Goal: Information Seeking & Learning: Learn about a topic

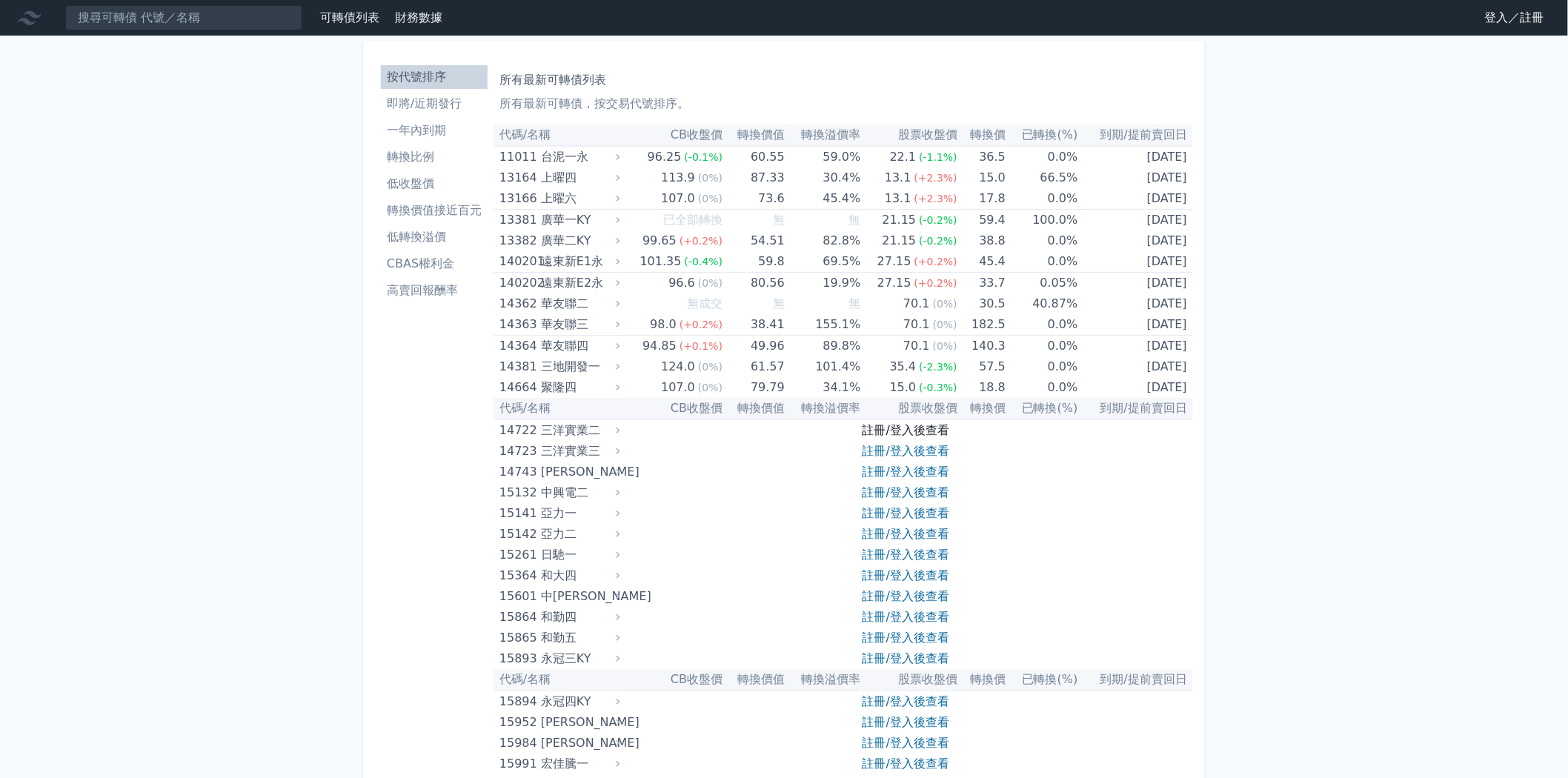
click at [894, 425] on link "註冊/登入後查看" at bounding box center [906, 430] width 87 height 14
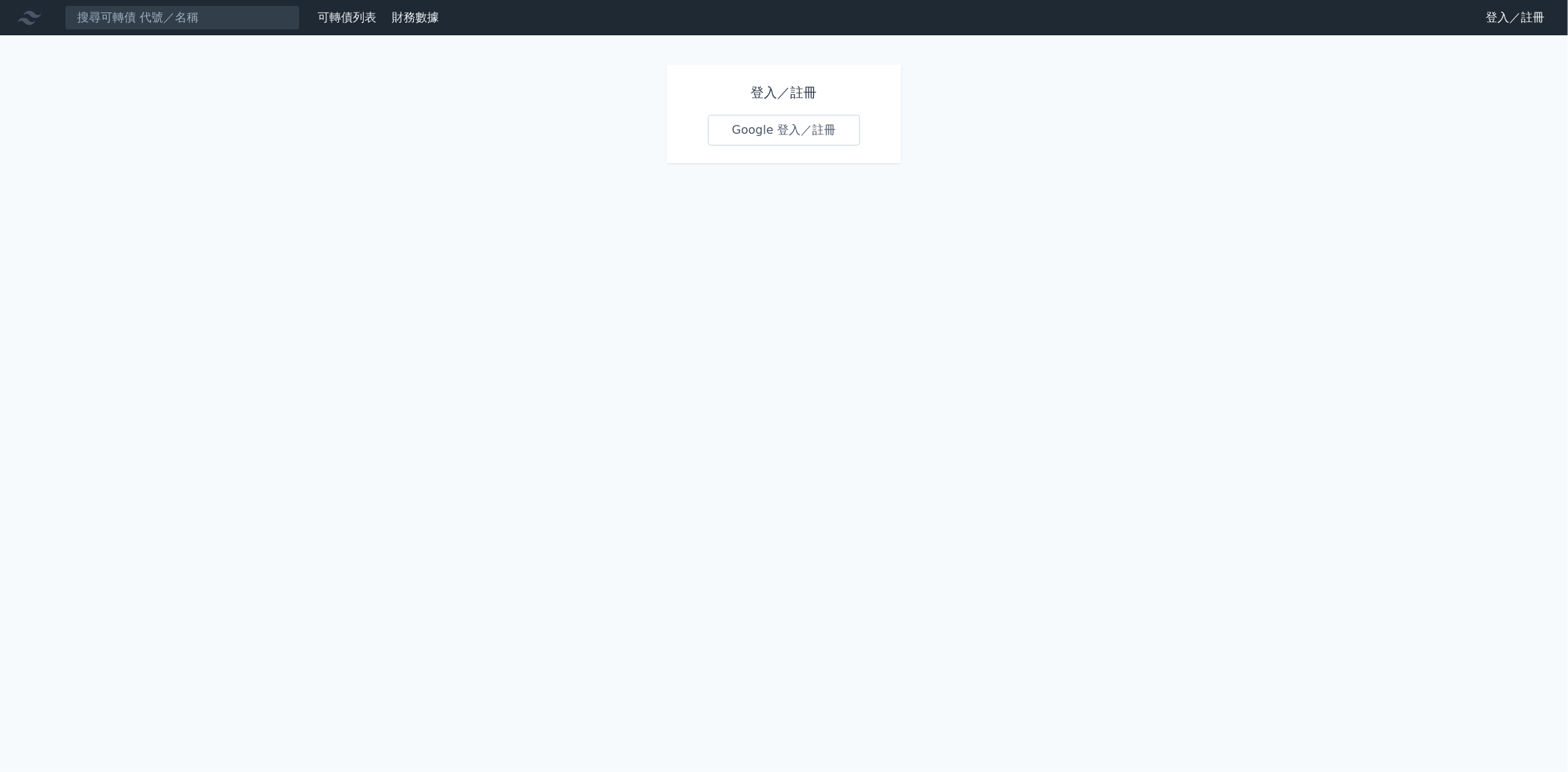
click at [780, 135] on link "Google 登入／註冊" at bounding box center [784, 130] width 153 height 31
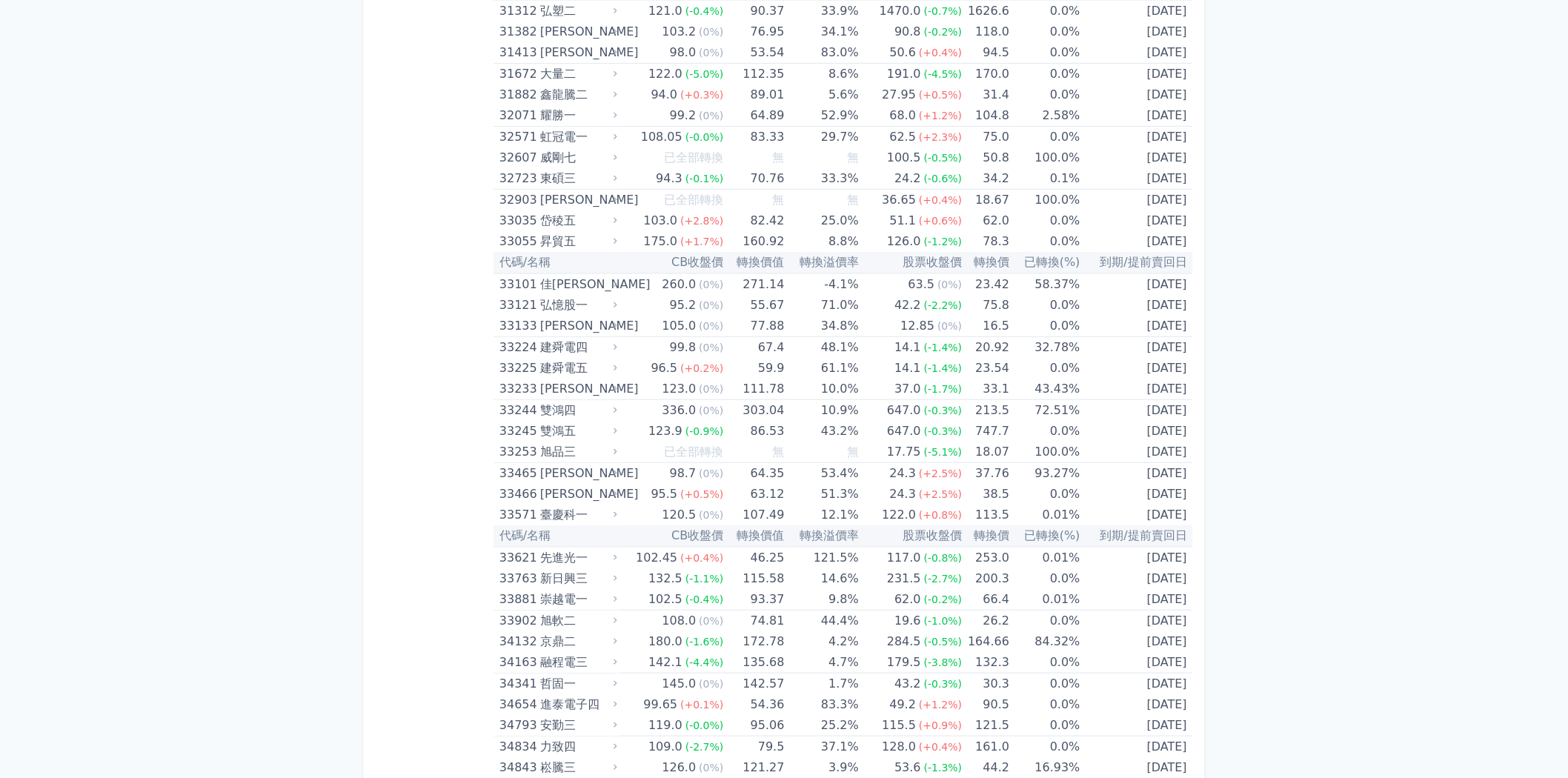
scroll to position [2635, 0]
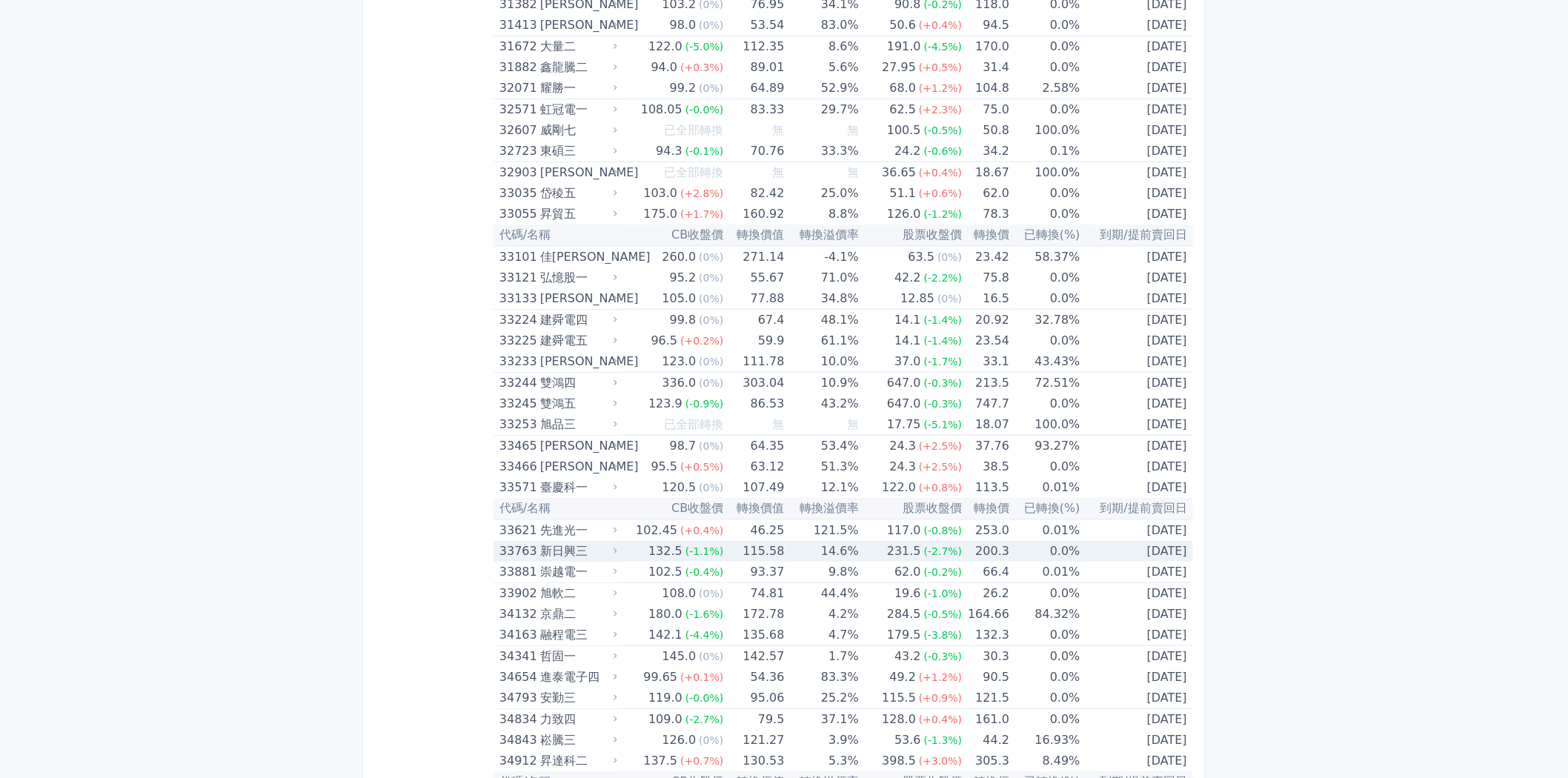
click at [672, 541] on div "132.5" at bounding box center [666, 551] width 40 height 21
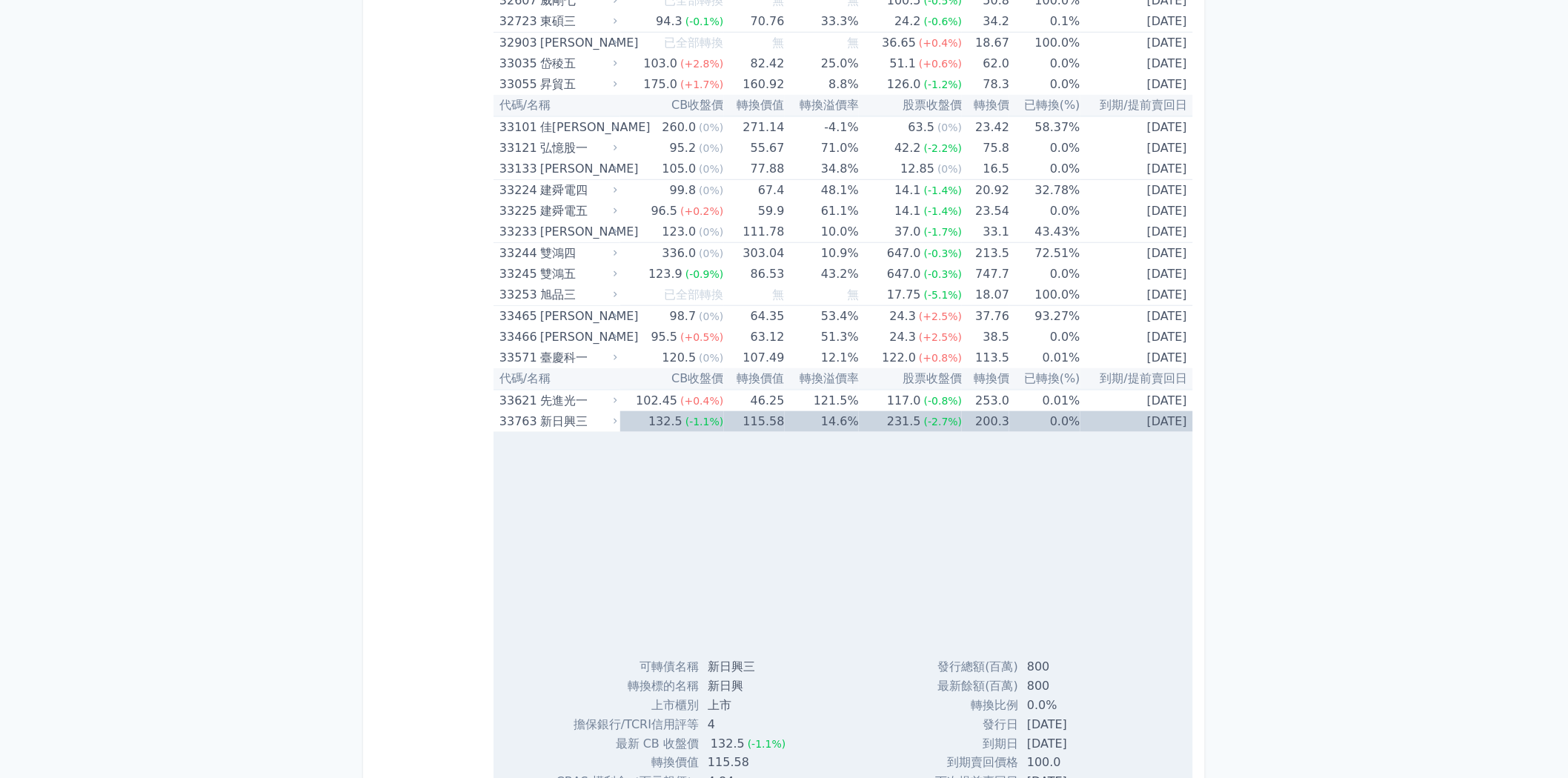
scroll to position [2799, 0]
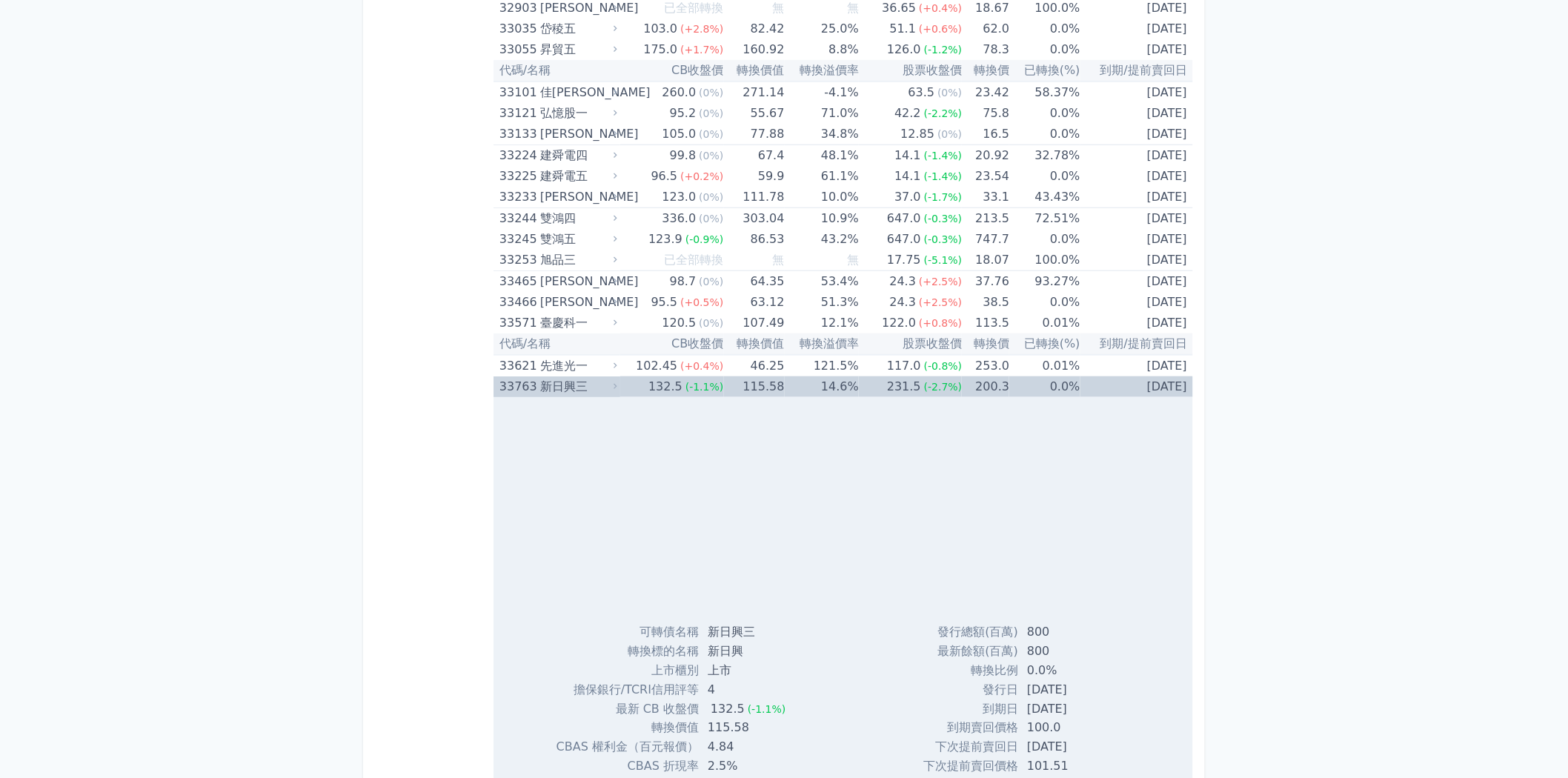
click at [539, 377] on div "33763 新日興三" at bounding box center [555, 387] width 111 height 21
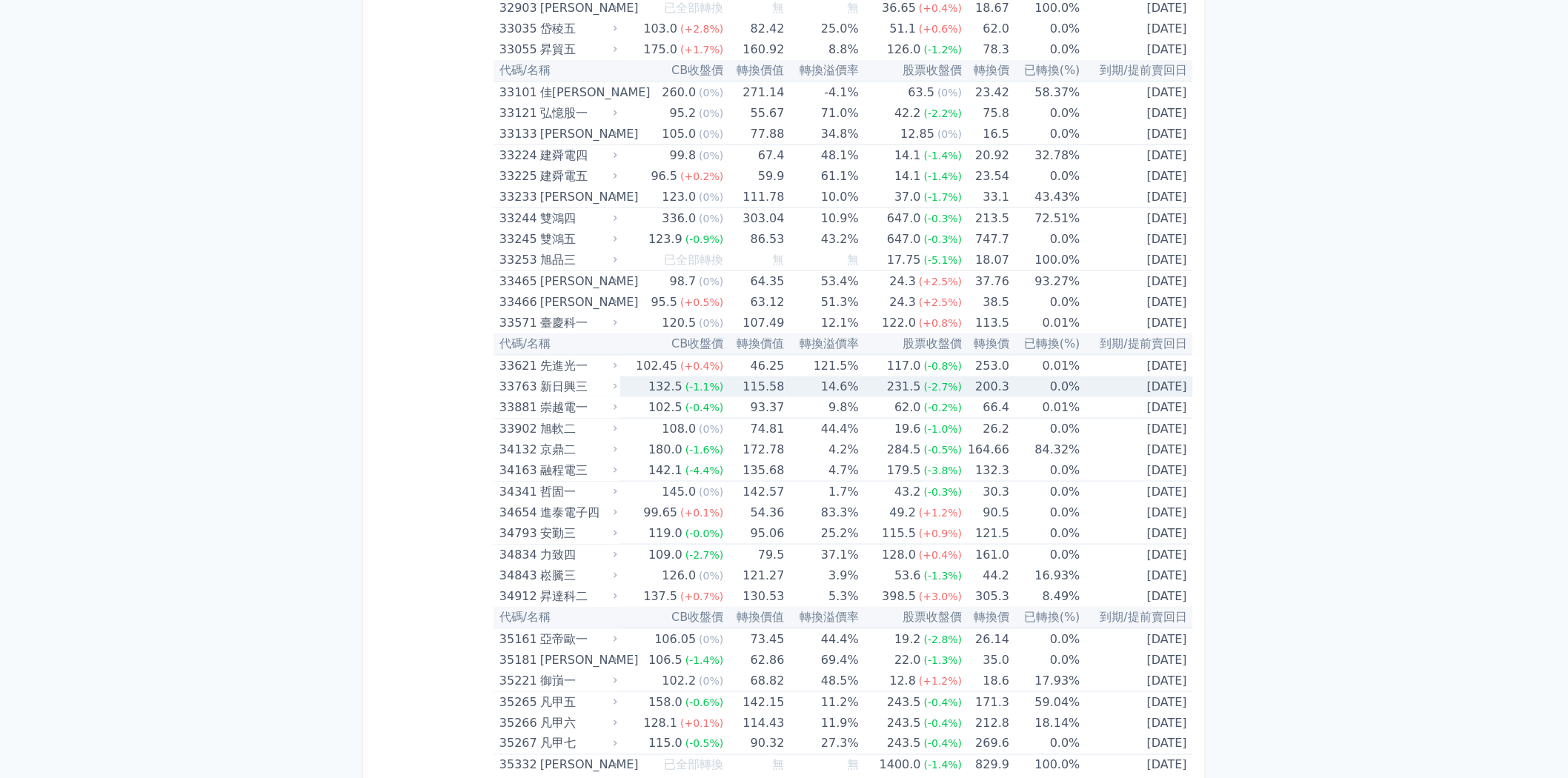
click at [539, 377] on div "33763 新日興三" at bounding box center [555, 387] width 111 height 21
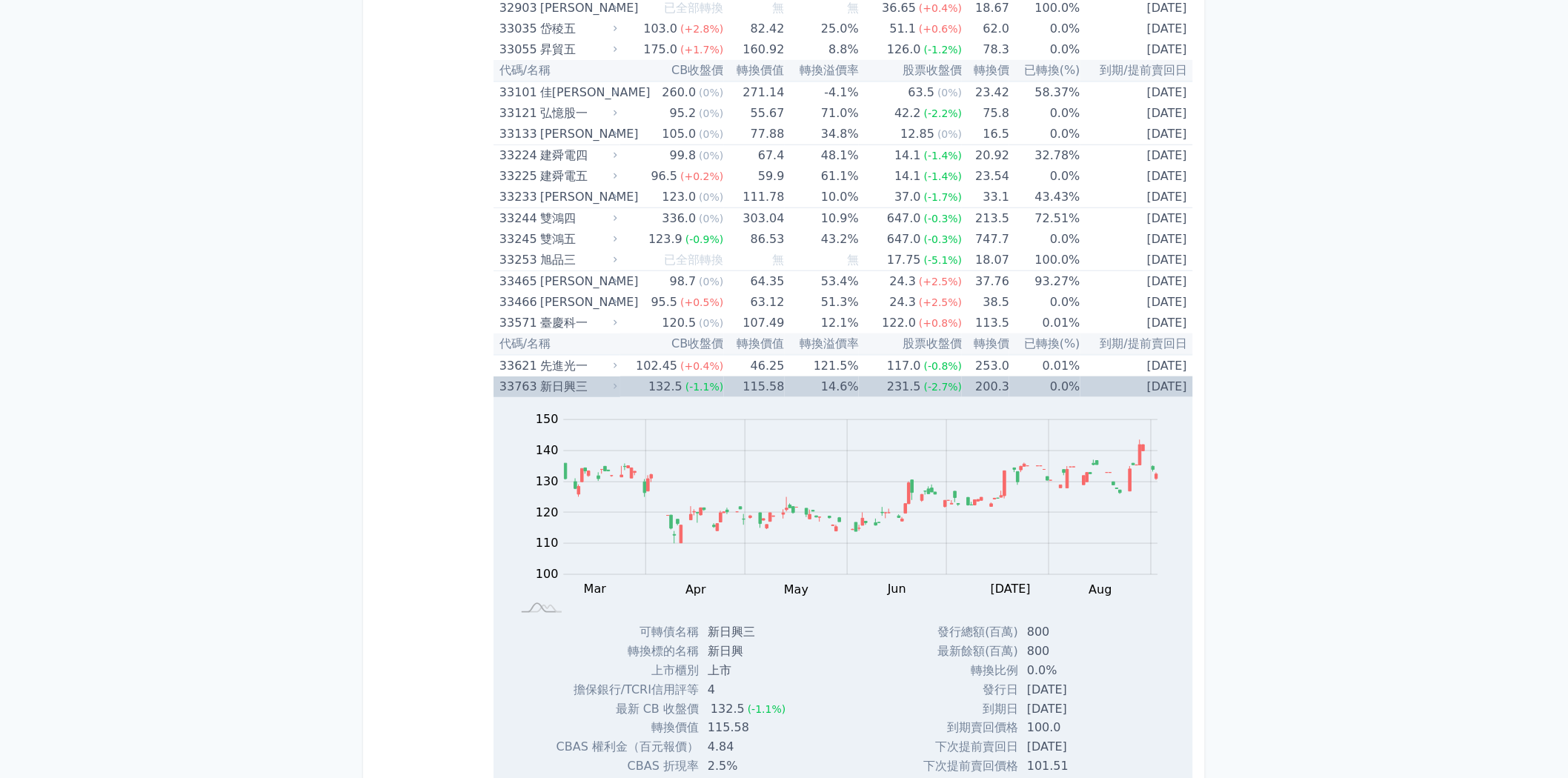
click at [539, 377] on div "33763 新日興三" at bounding box center [555, 387] width 111 height 21
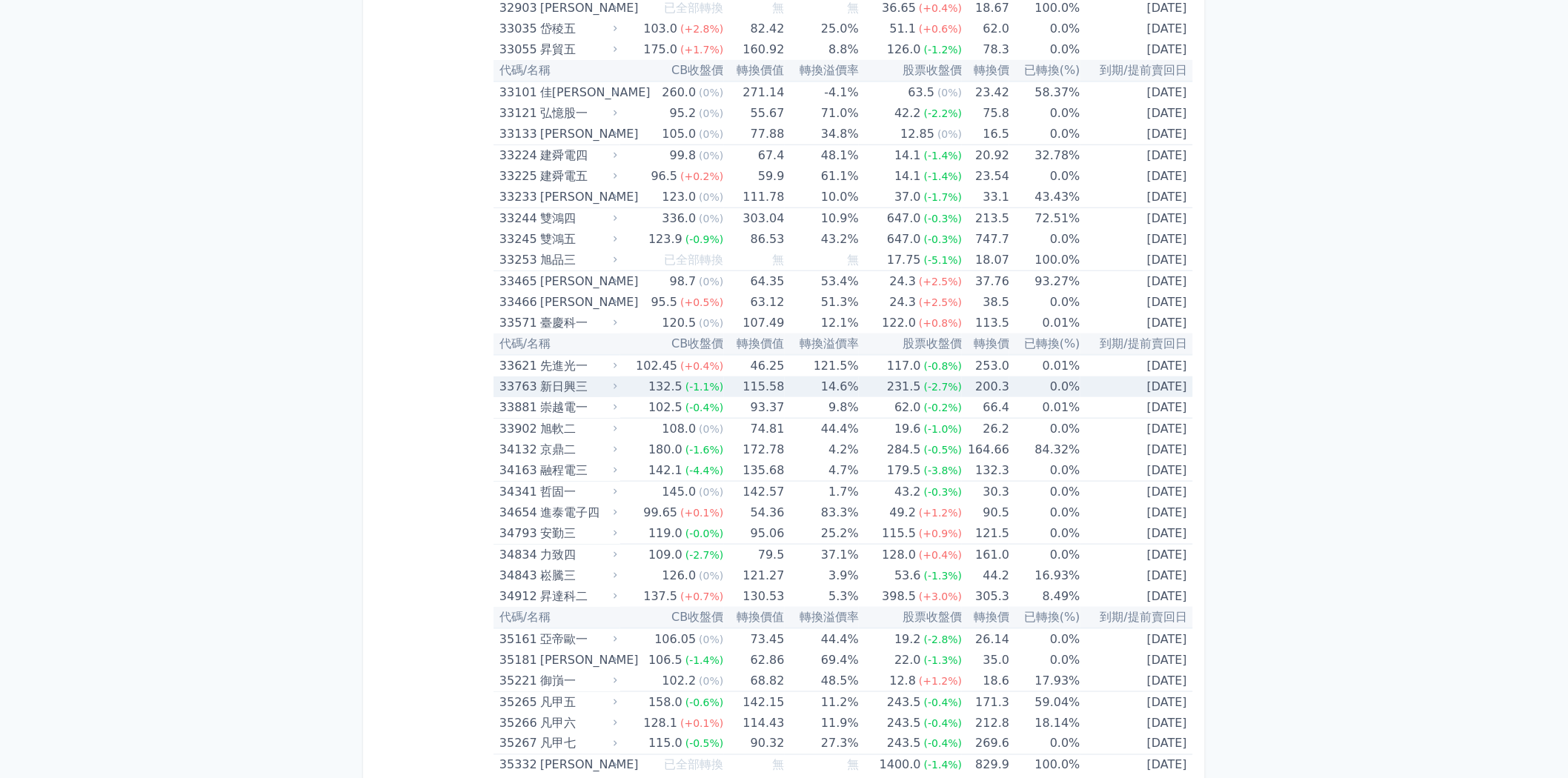
click at [597, 377] on div "新日興三" at bounding box center [577, 387] width 74 height 21
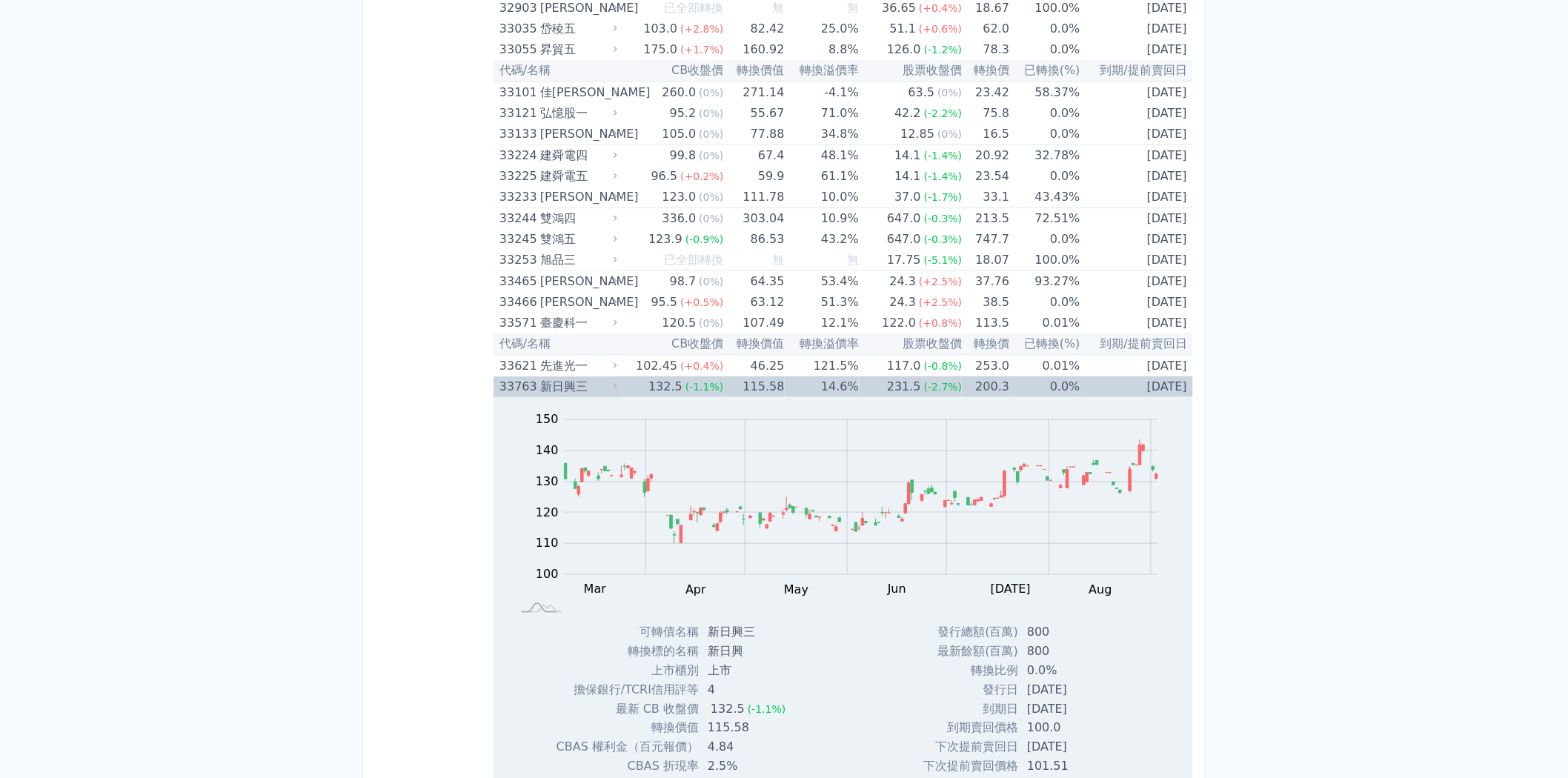
click at [597, 377] on div "新日興三" at bounding box center [577, 387] width 74 height 21
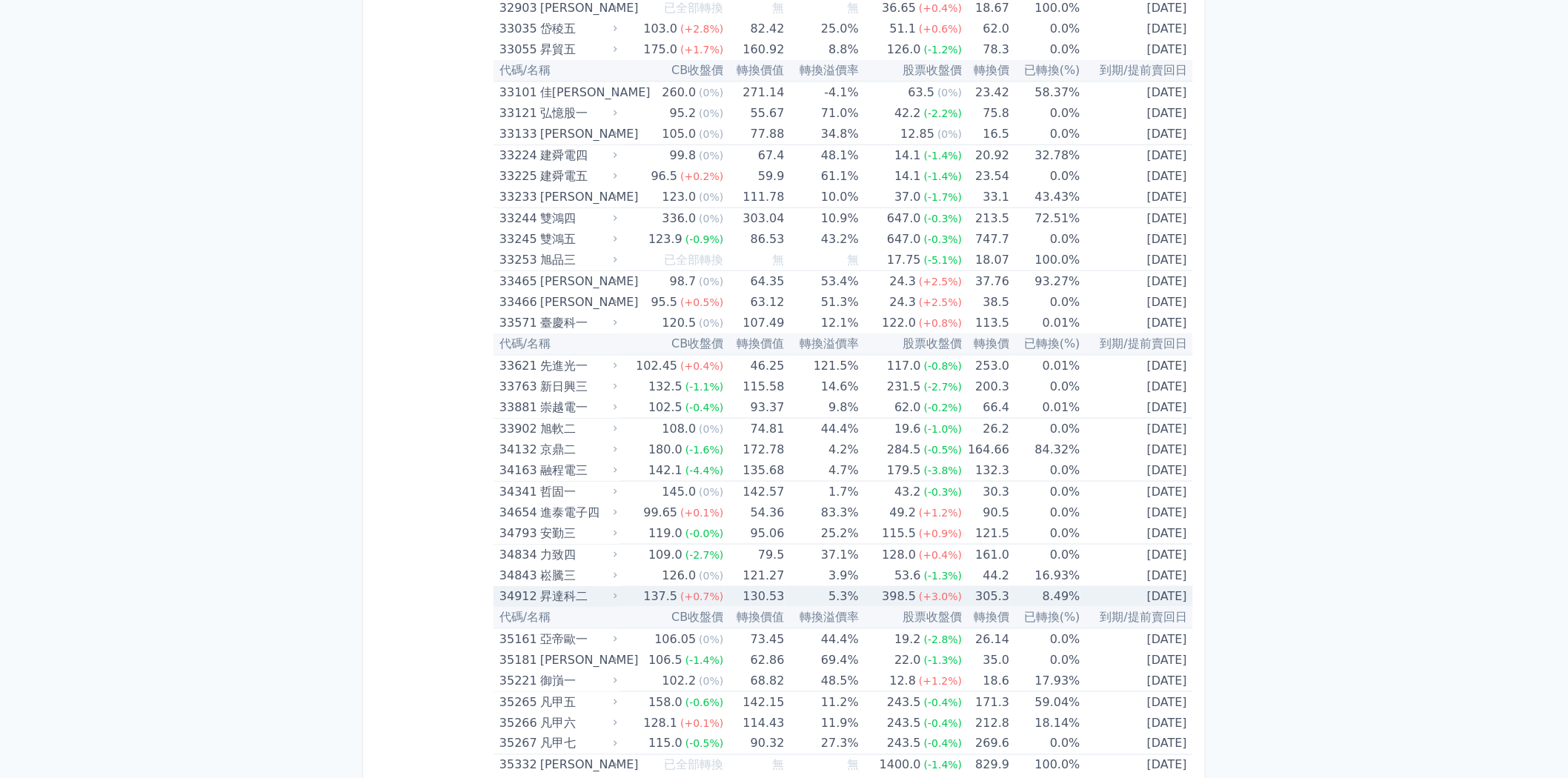
click at [583, 586] on div "昇達科二" at bounding box center [577, 597] width 74 height 21
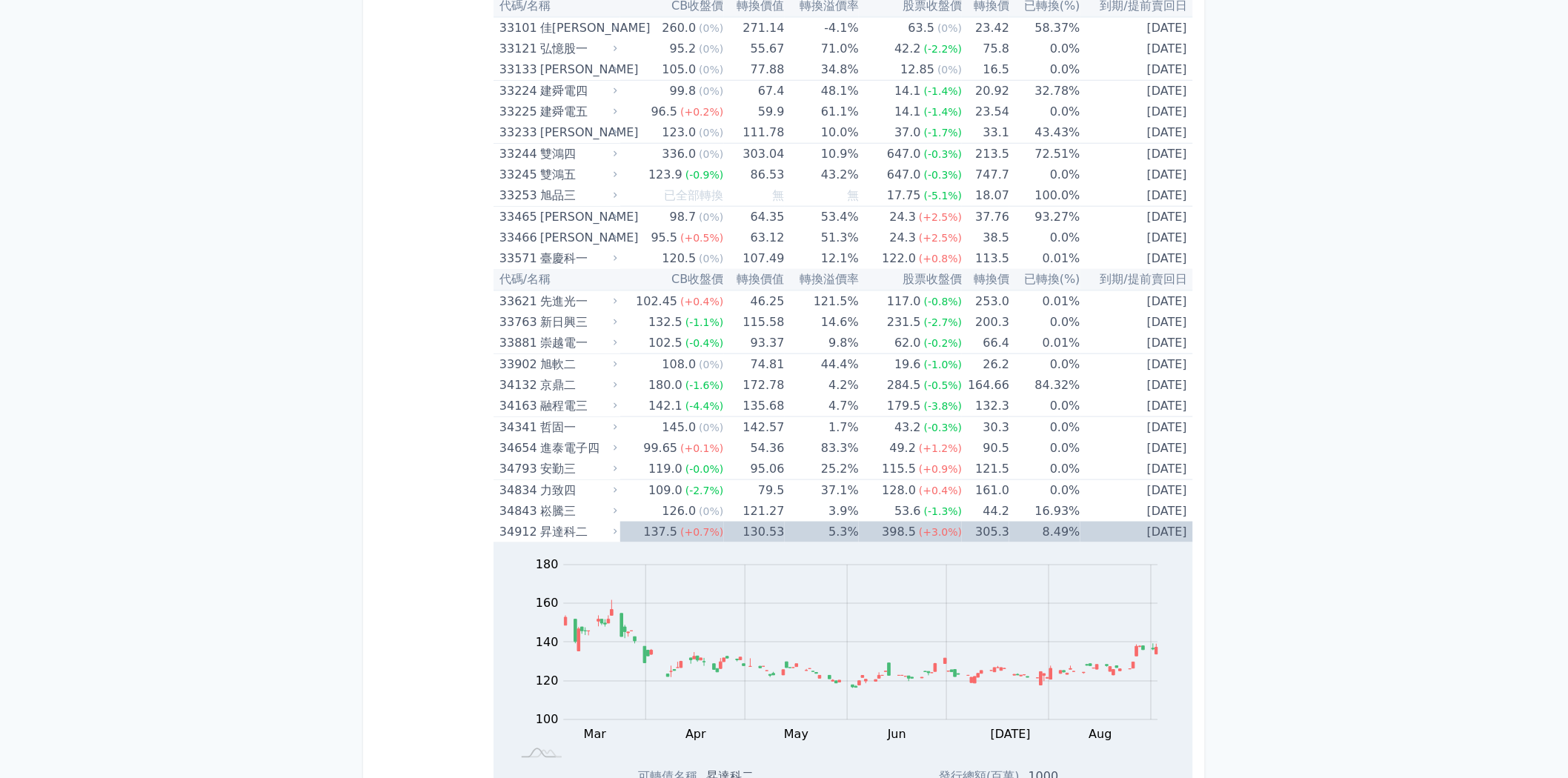
scroll to position [2881, 0]
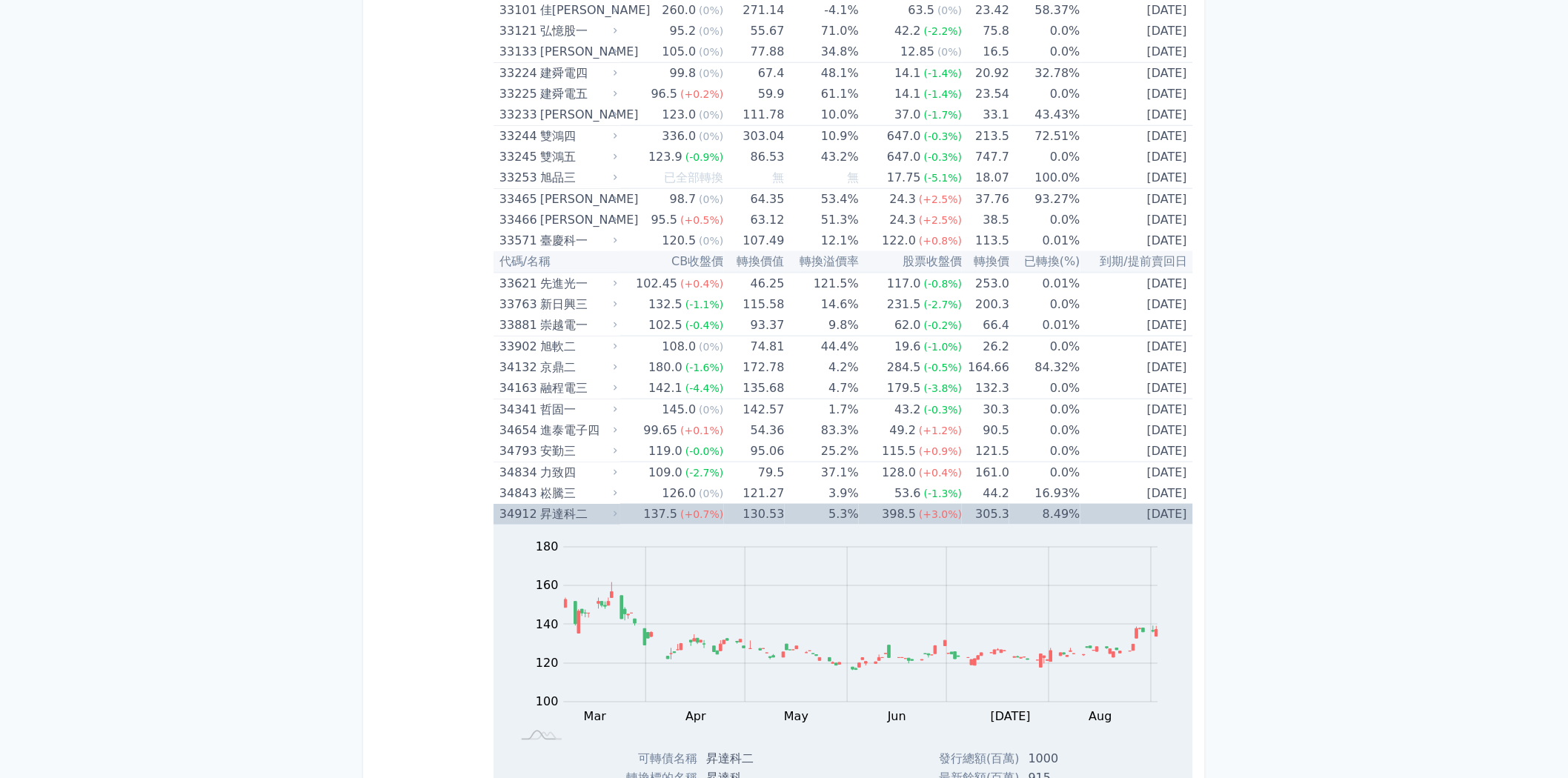
click at [579, 504] on div "昇達科二" at bounding box center [577, 514] width 74 height 21
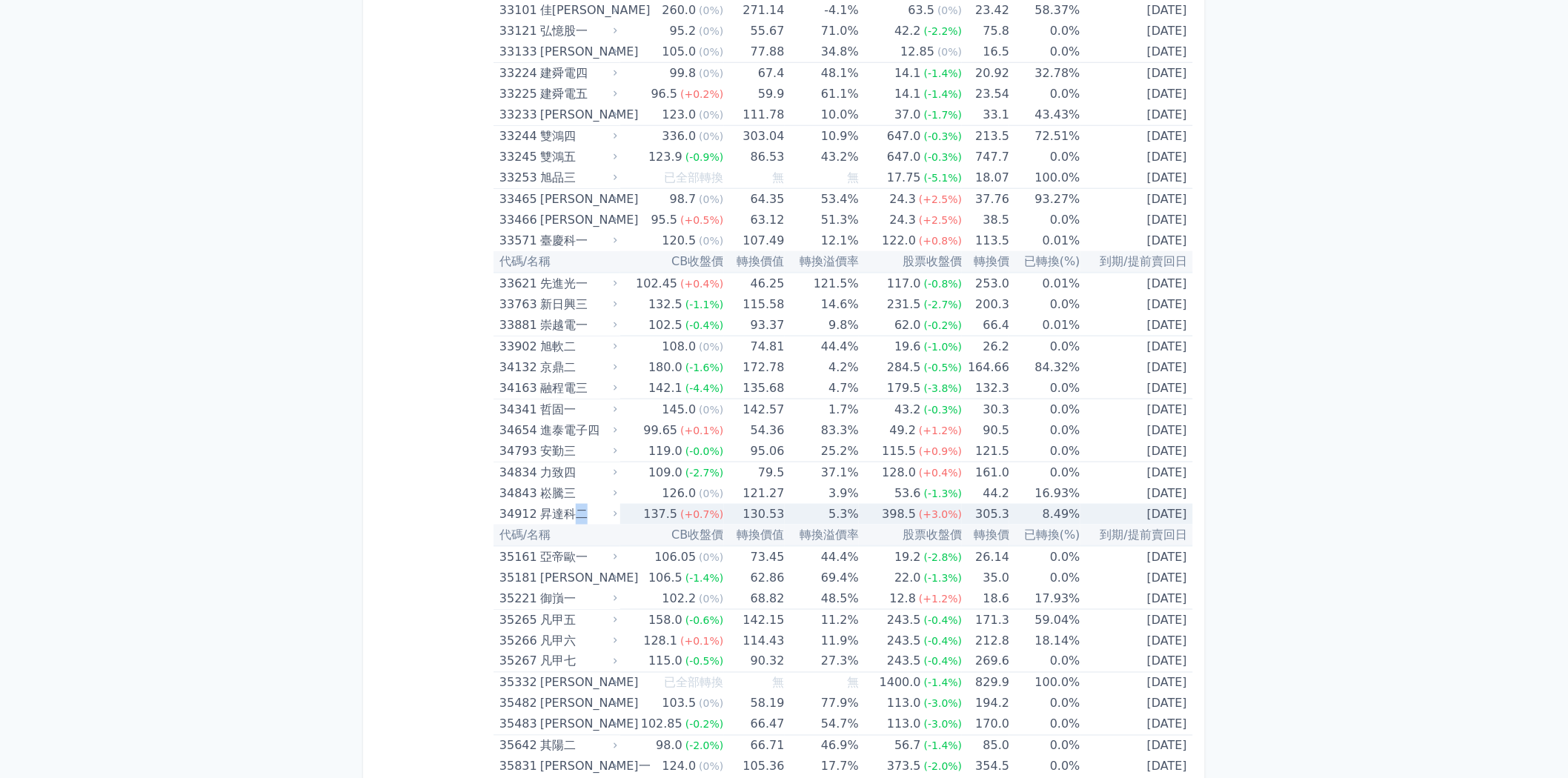
click at [579, 504] on div "昇達科二" at bounding box center [577, 514] width 74 height 21
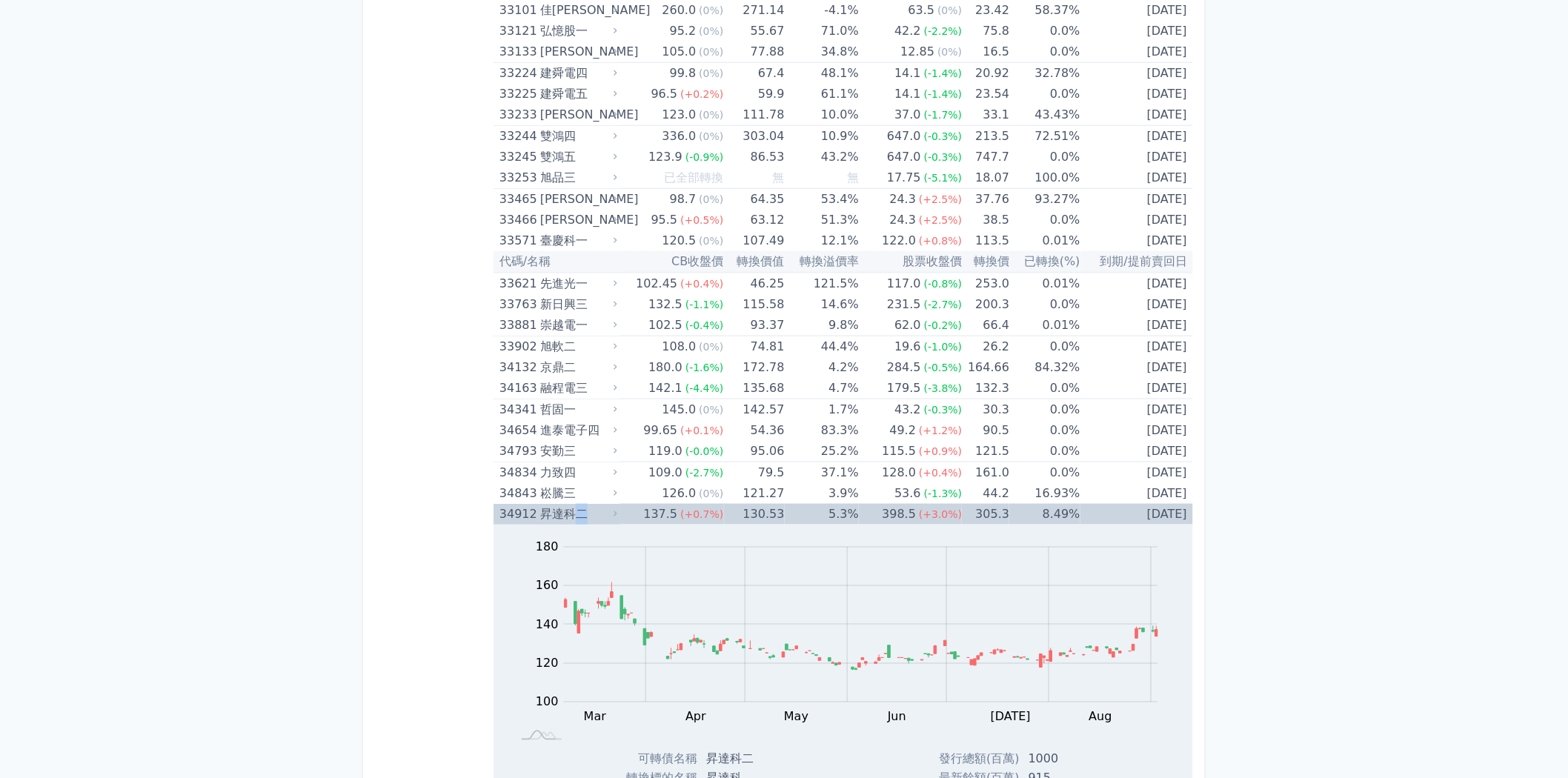
click at [579, 504] on div "昇達科二" at bounding box center [577, 514] width 74 height 21
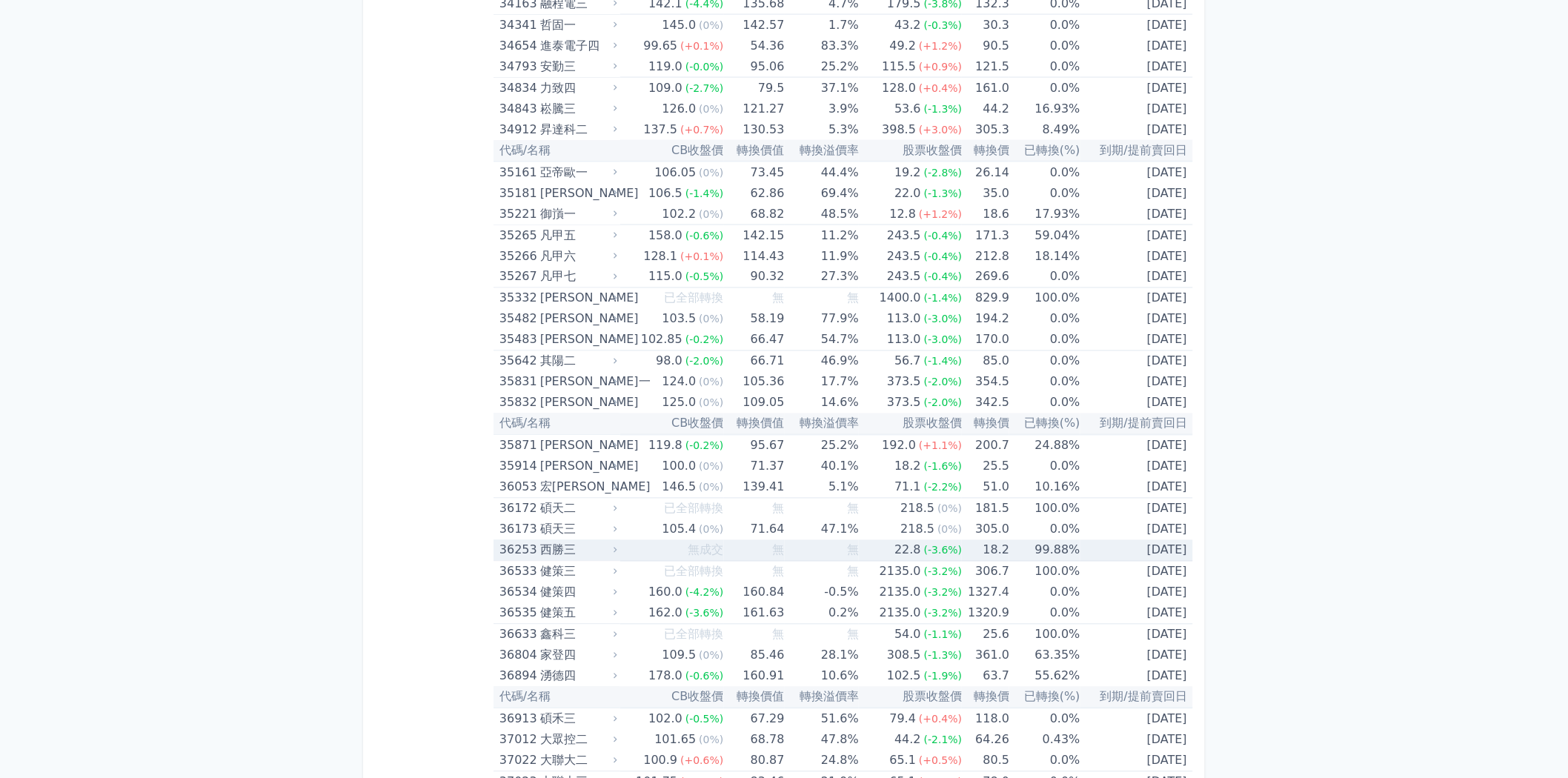
scroll to position [3211, 0]
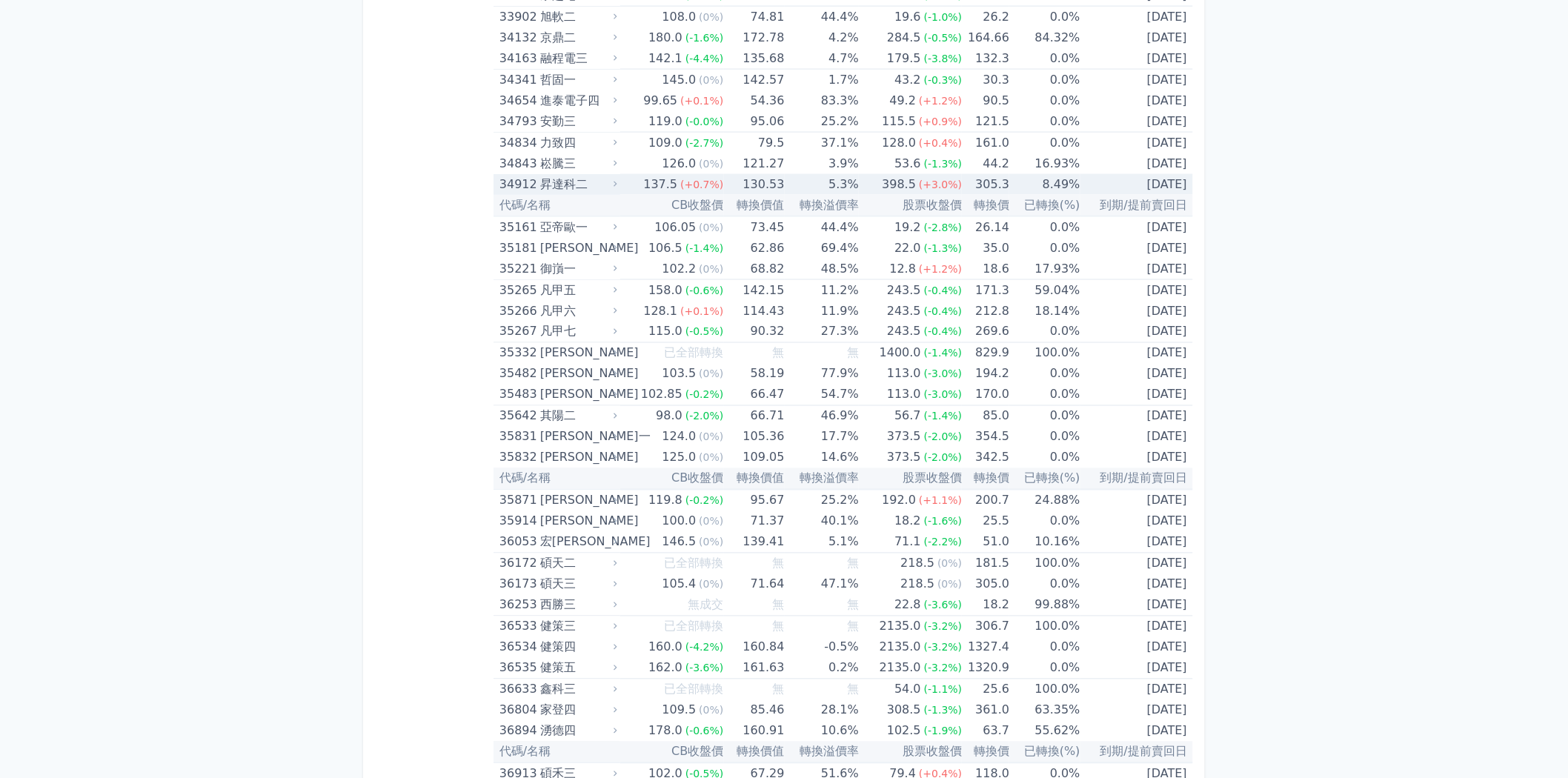
click at [605, 174] on div "昇達科二" at bounding box center [577, 185] width 74 height 21
